Goal: Task Accomplishment & Management: Understand process/instructions

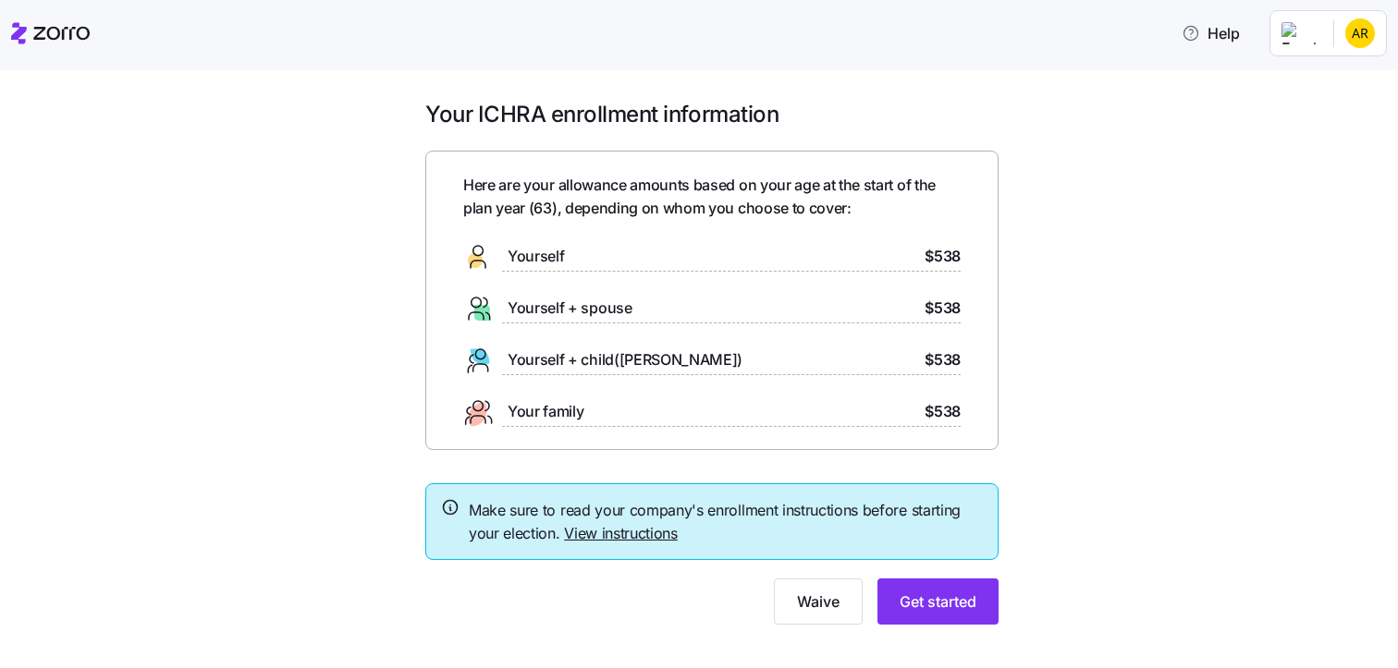
scroll to position [23, 0]
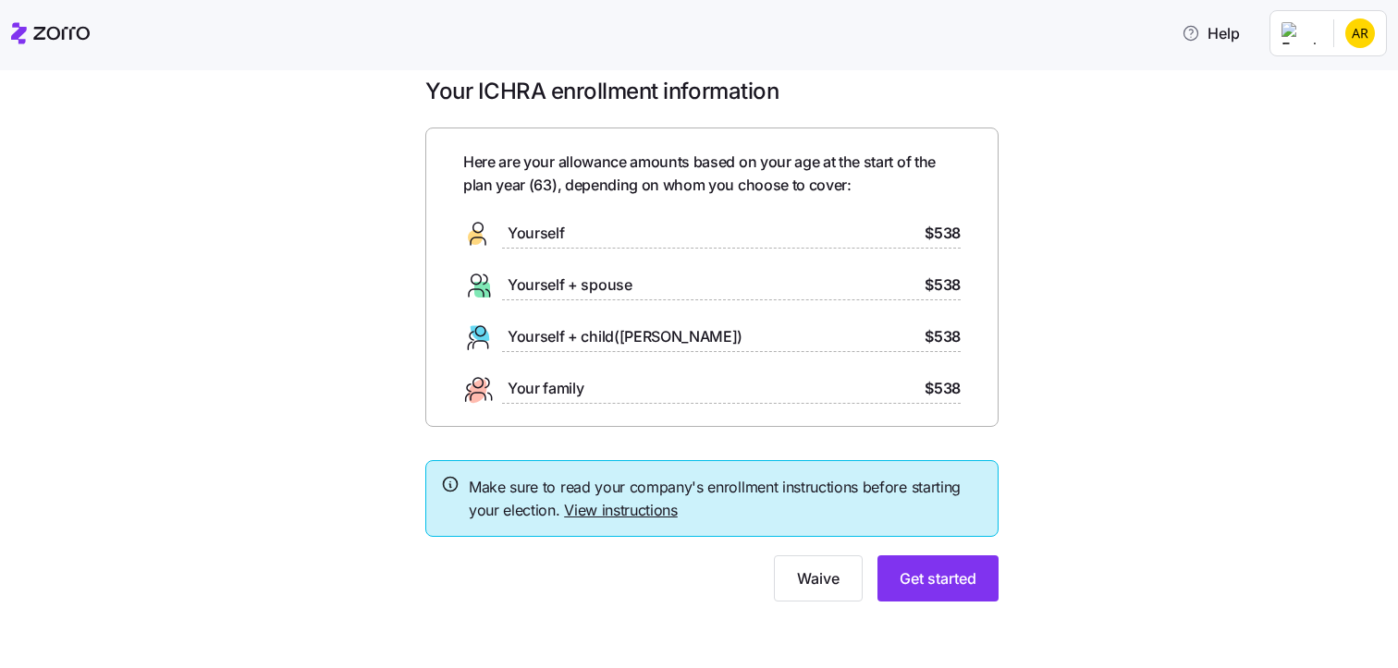
click at [580, 516] on link "View instructions" at bounding box center [621, 510] width 114 height 18
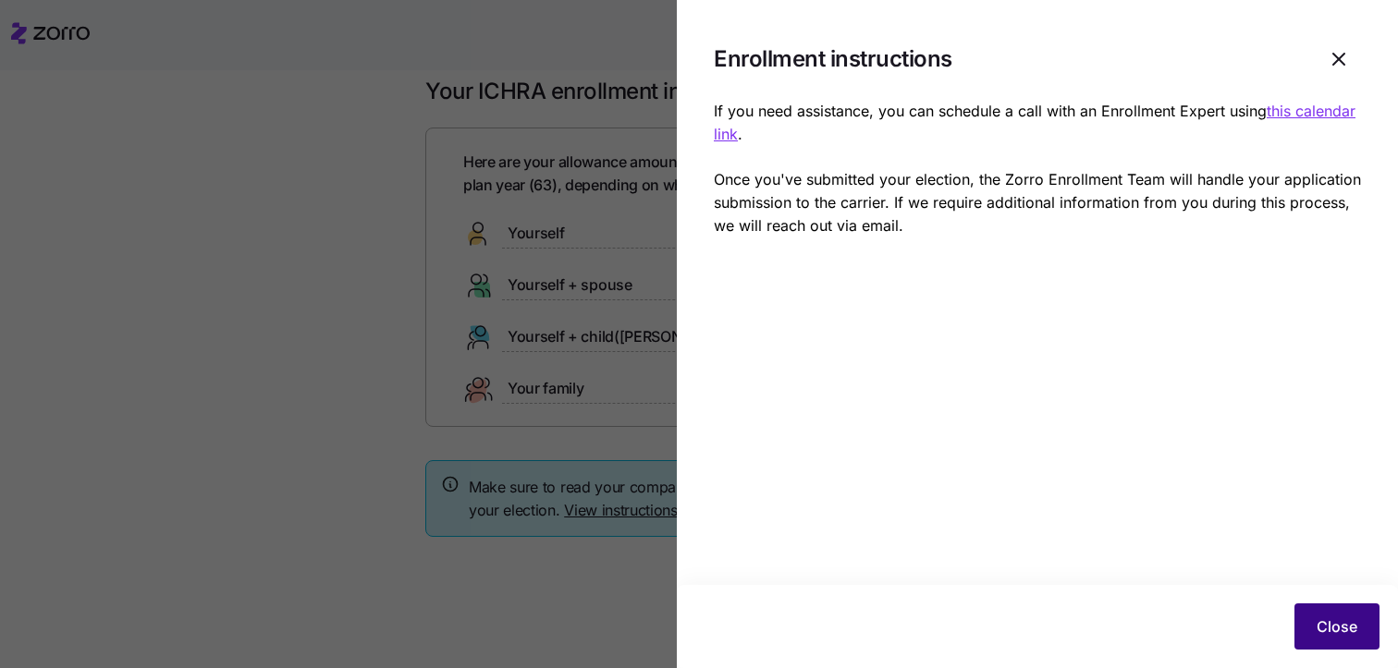
click at [1324, 623] on span "Close" at bounding box center [1336, 627] width 41 height 22
